Goal: Task Accomplishment & Management: Use online tool/utility

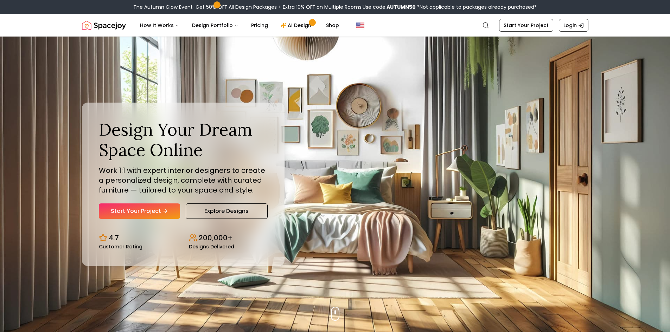
click at [155, 209] on link "Start Your Project" at bounding box center [139, 211] width 81 height 15
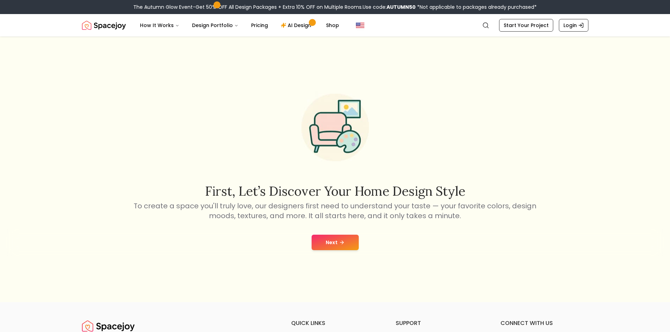
click at [346, 242] on button "Next" at bounding box center [335, 242] width 47 height 15
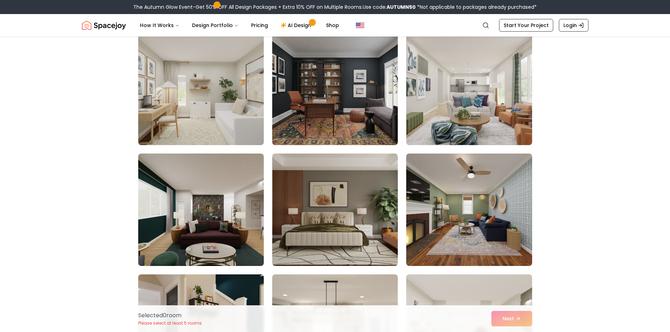
scroll to position [281, 0]
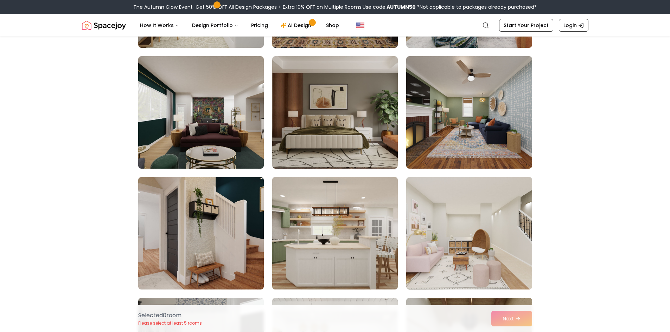
click at [342, 241] on img at bounding box center [335, 233] width 132 height 118
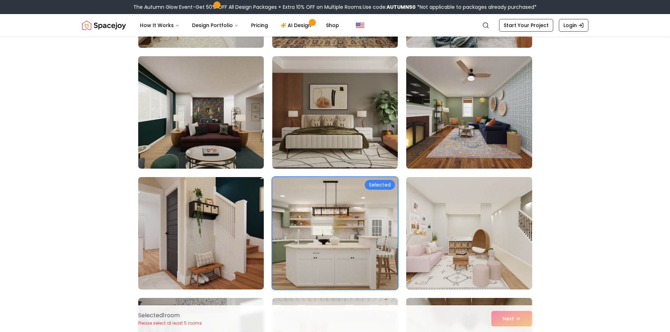
click at [371, 186] on div "Selected" at bounding box center [380, 185] width 30 height 10
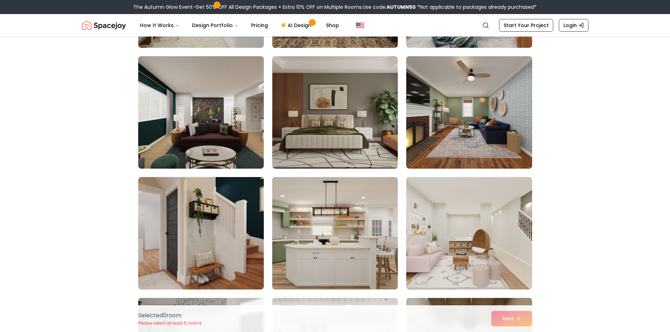
click at [384, 186] on img at bounding box center [335, 233] width 132 height 118
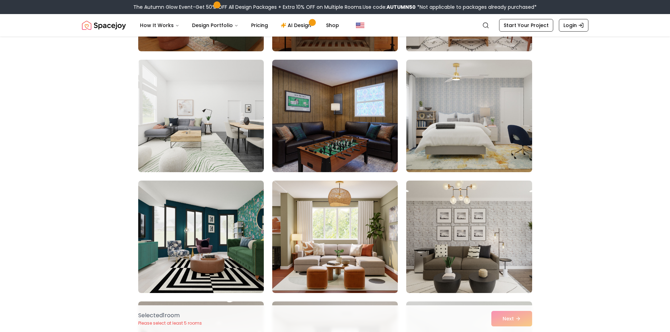
scroll to position [1055, 0]
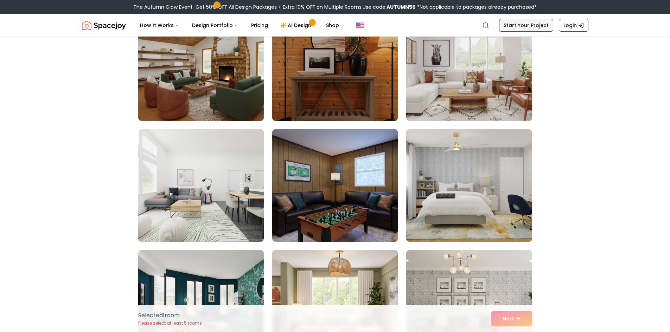
click at [525, 28] on link "Start Your Project" at bounding box center [526, 25] width 54 height 13
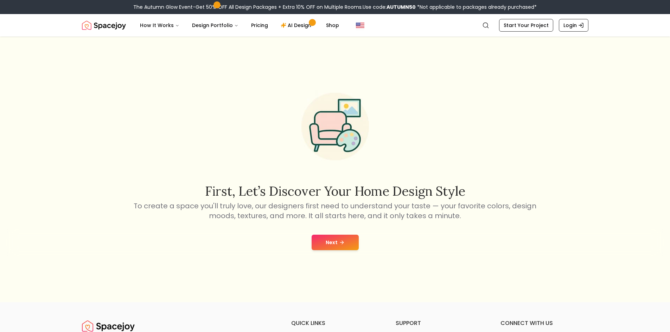
click at [351, 239] on button "Next" at bounding box center [335, 242] width 47 height 15
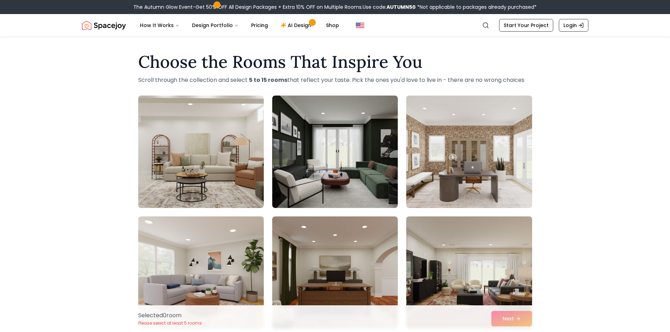
click at [242, 184] on img at bounding box center [201, 152] width 132 height 118
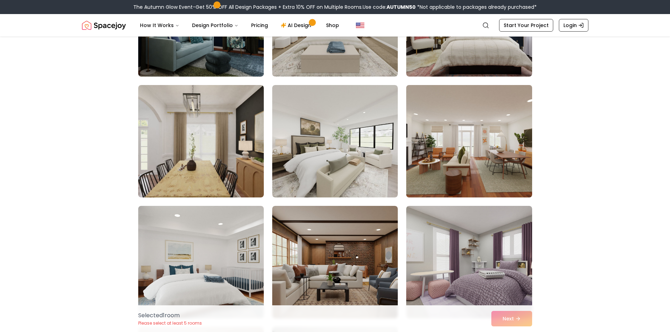
scroll to position [563, 0]
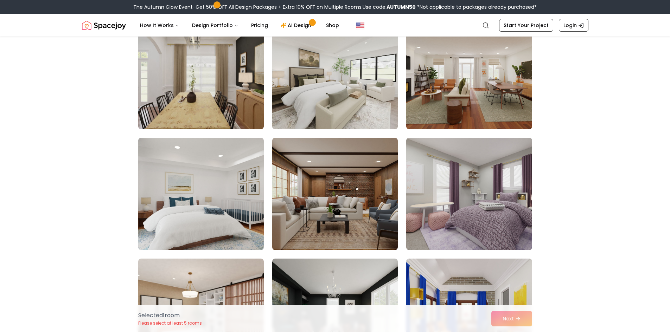
click at [368, 115] on img at bounding box center [335, 73] width 132 height 118
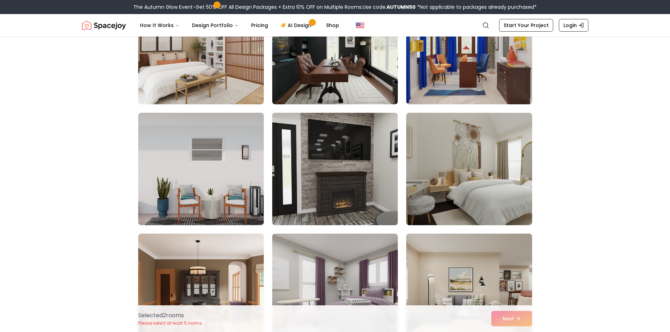
scroll to position [844, 0]
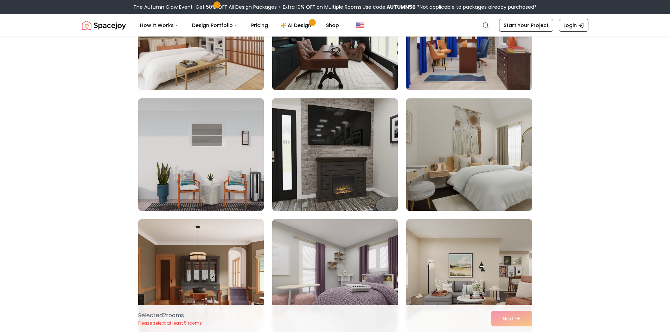
click at [337, 184] on img at bounding box center [335, 155] width 132 height 118
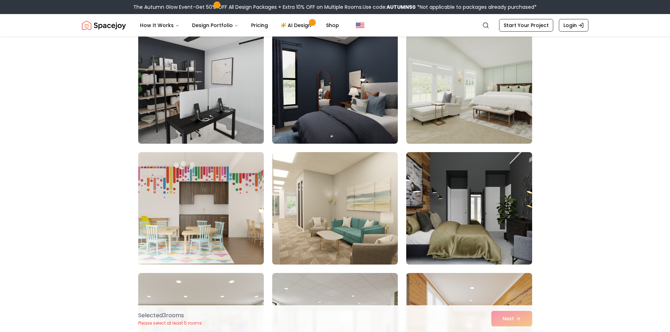
scroll to position [1512, 0]
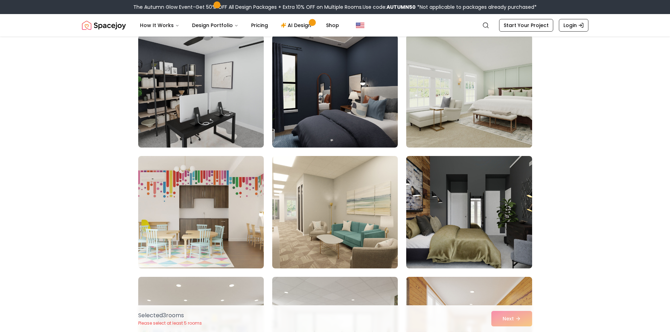
click at [500, 105] on img at bounding box center [469, 91] width 132 height 118
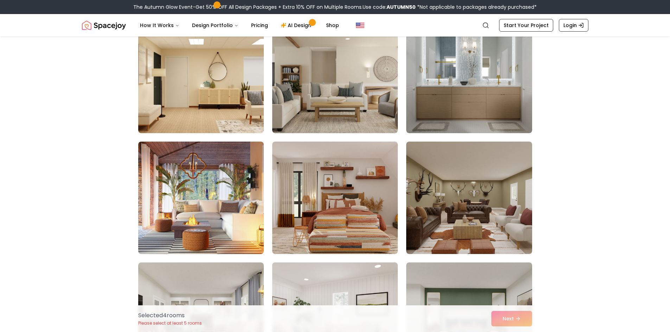
scroll to position [3340, 0]
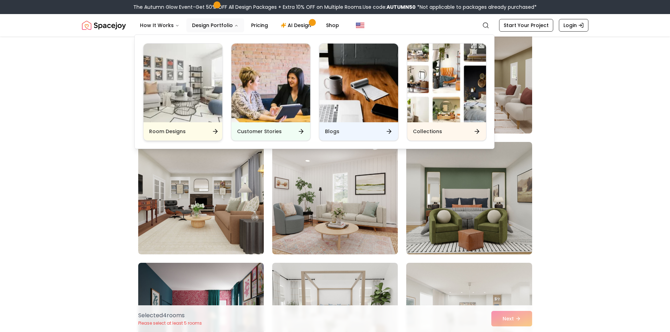
click at [201, 134] on div "Room Designs" at bounding box center [182, 131] width 79 height 18
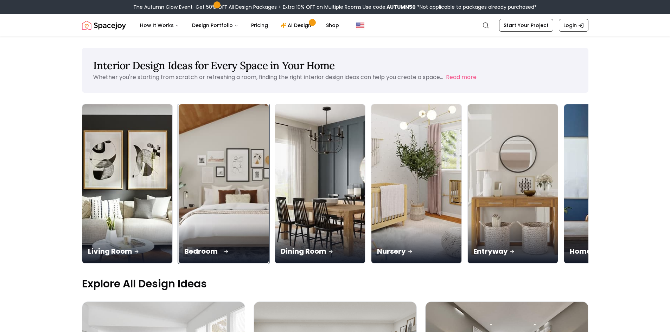
click at [202, 224] on img at bounding box center [223, 184] width 95 height 167
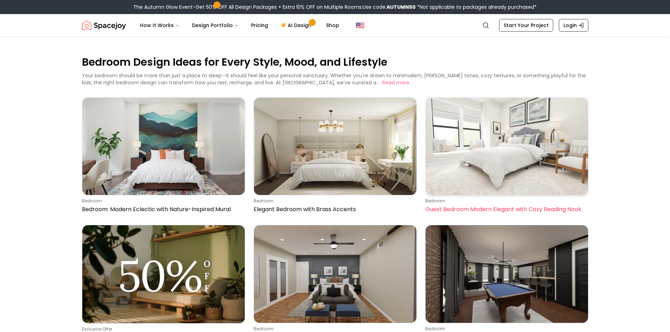
click at [485, 177] on img at bounding box center [506, 146] width 162 height 97
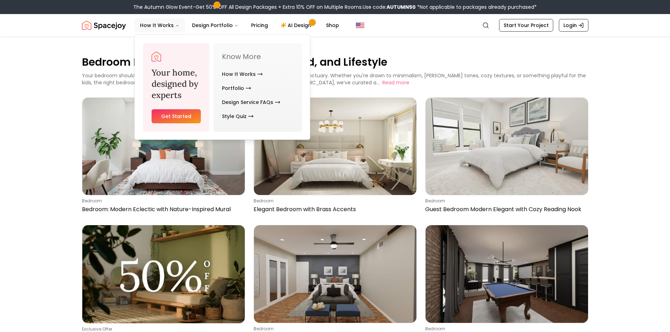
click at [178, 118] on link "Get Started" at bounding box center [177, 116] width 50 height 14
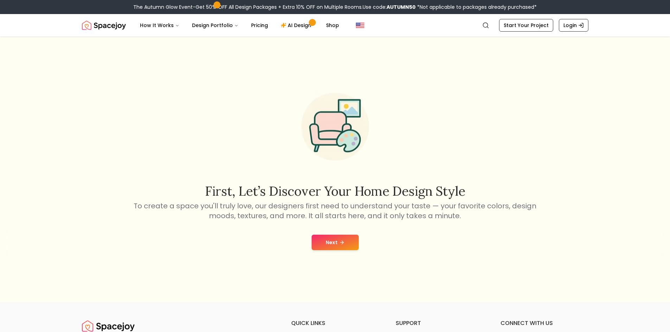
click at [317, 244] on button "Next" at bounding box center [335, 242] width 47 height 15
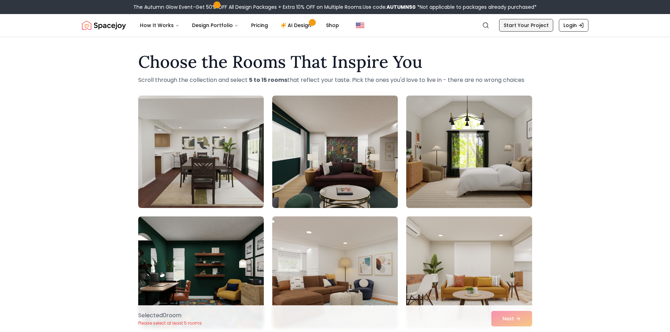
click at [539, 22] on link "Start Your Project" at bounding box center [526, 25] width 54 height 13
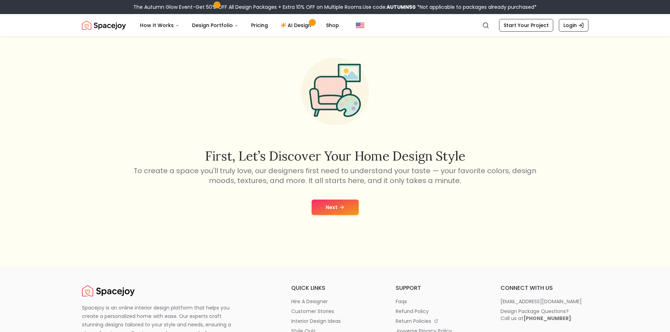
click at [339, 210] on icon at bounding box center [342, 208] width 6 height 6
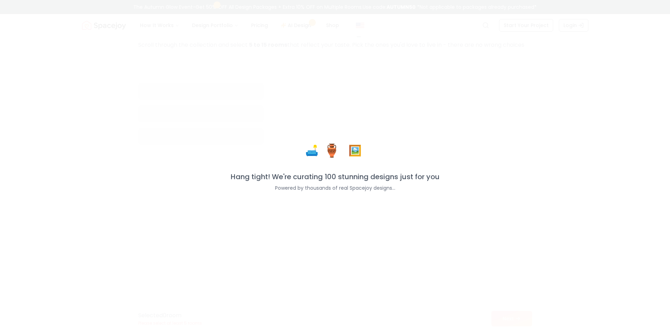
scroll to position [46, 0]
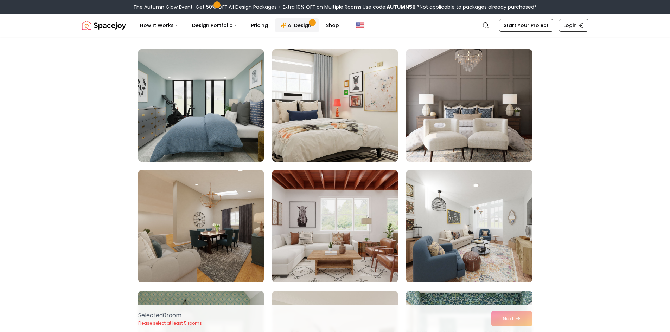
click at [304, 24] on link "AI Design" at bounding box center [297, 25] width 44 height 14
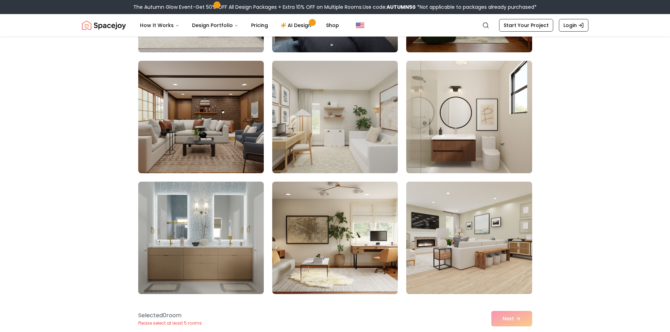
scroll to position [1020, 0]
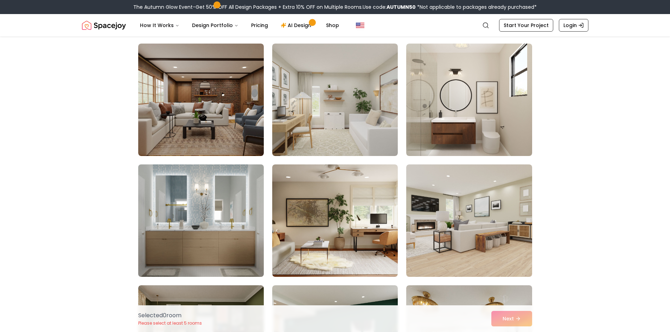
click at [223, 199] on img at bounding box center [201, 221] width 132 height 118
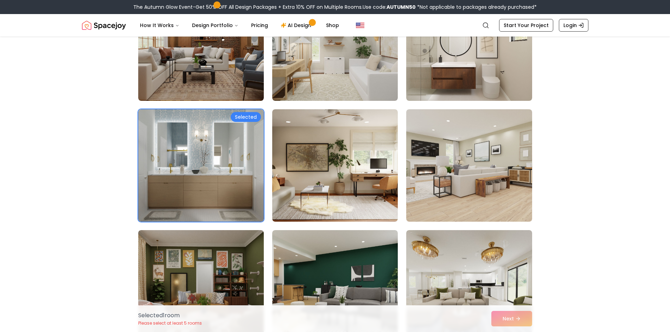
scroll to position [1055, 0]
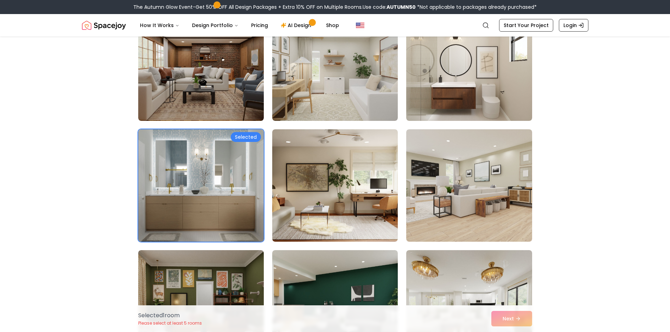
click at [249, 136] on div "Selected" at bounding box center [246, 137] width 30 height 10
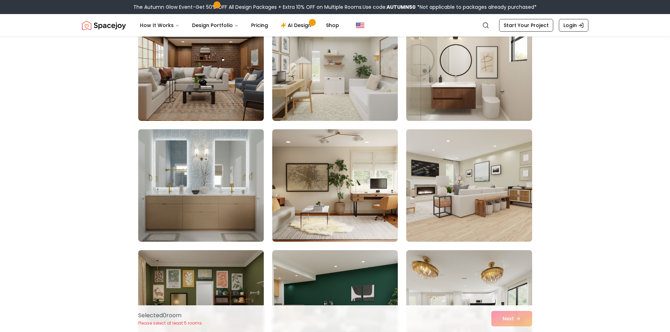
click at [249, 136] on img at bounding box center [201, 186] width 132 height 118
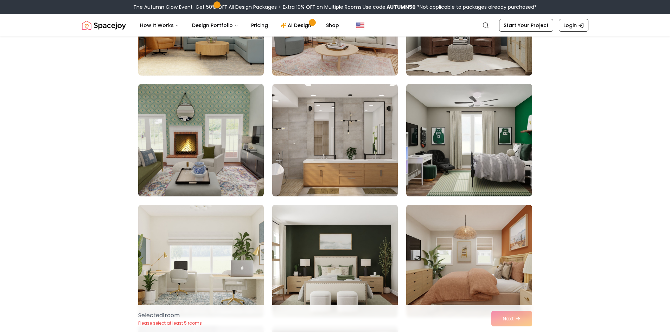
scroll to position [1723, 0]
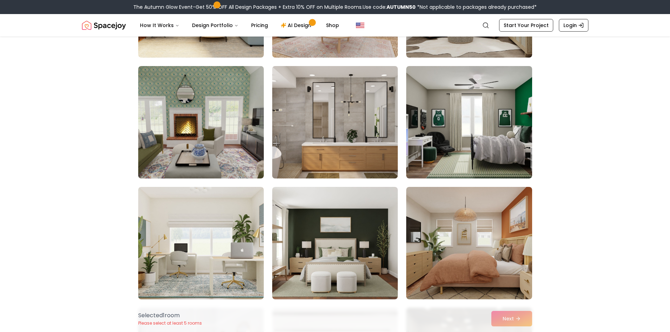
click at [335, 161] on img at bounding box center [335, 122] width 132 height 118
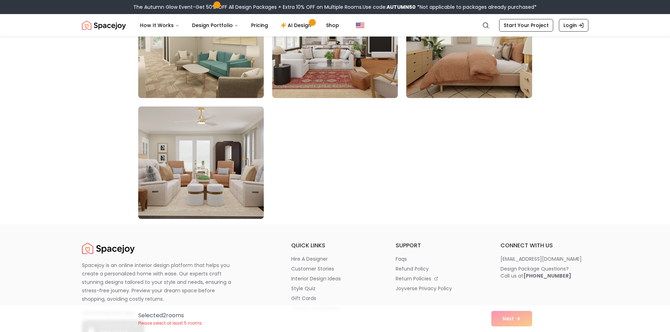
scroll to position [3938, 0]
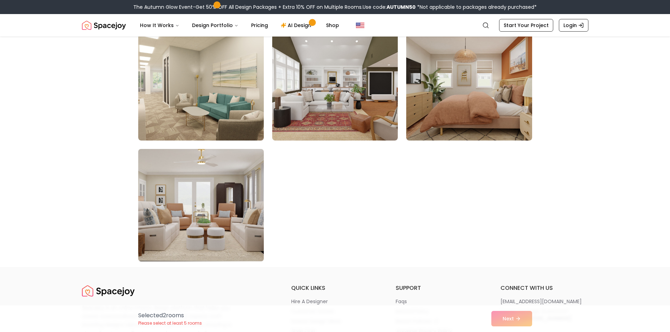
click at [206, 233] on img at bounding box center [201, 205] width 132 height 118
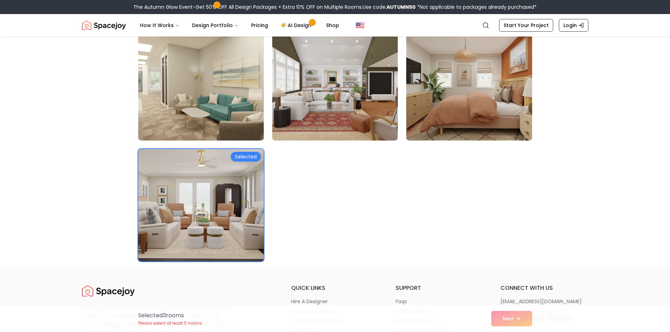
click at [217, 125] on img at bounding box center [201, 84] width 132 height 118
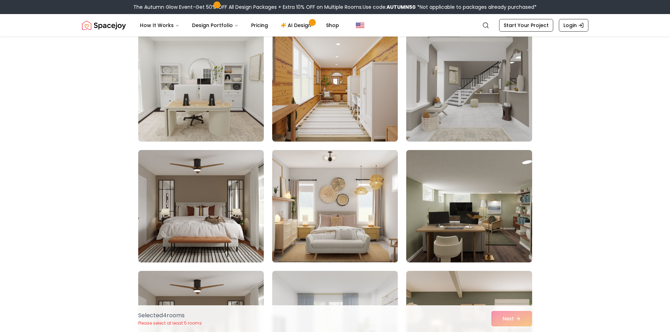
scroll to position [2832, 0]
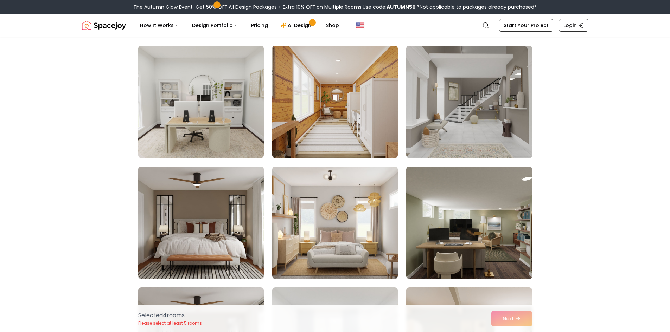
click at [236, 178] on img at bounding box center [201, 223] width 132 height 118
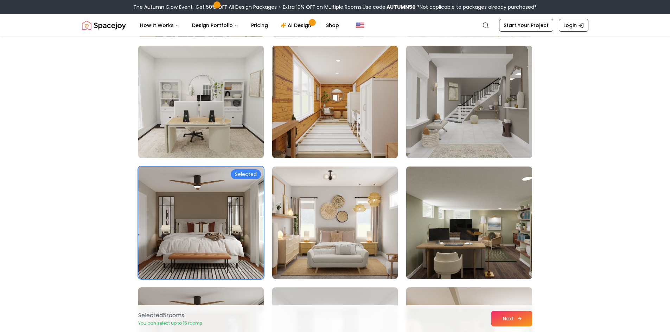
click at [526, 320] on button "Next" at bounding box center [511, 318] width 41 height 15
